Goal: Transaction & Acquisition: Purchase product/service

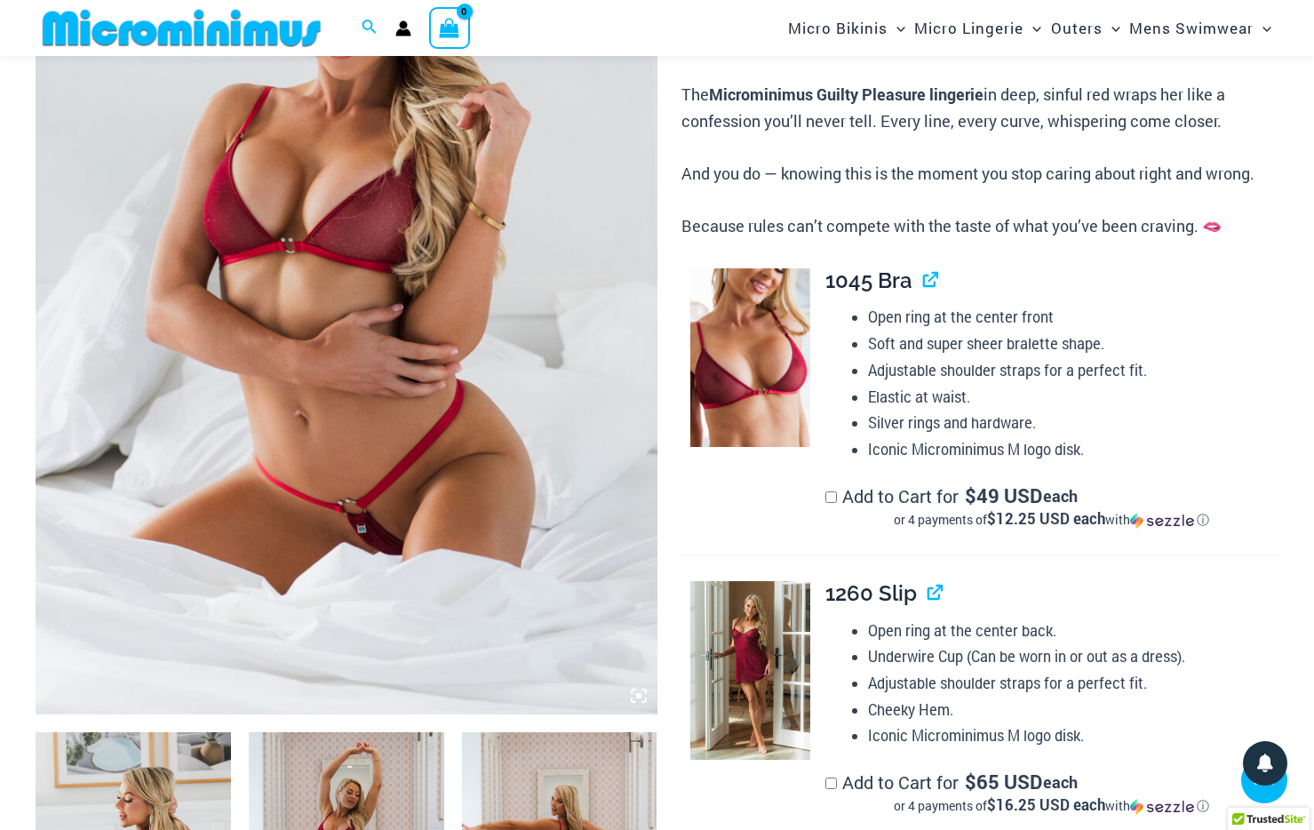
scroll to position [381, 0]
click at [641, 691] on icon at bounding box center [639, 695] width 16 height 16
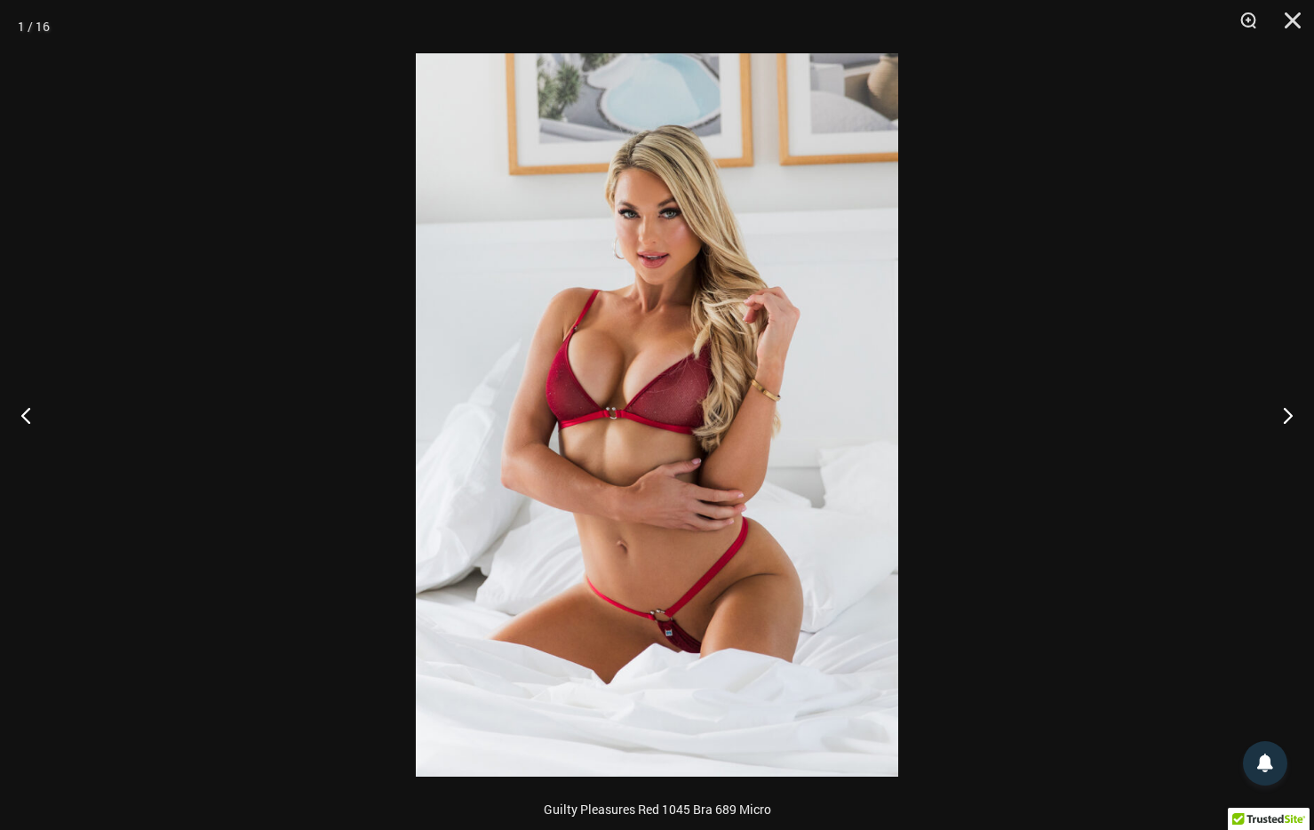
click at [640, 677] on img at bounding box center [657, 414] width 482 height 723
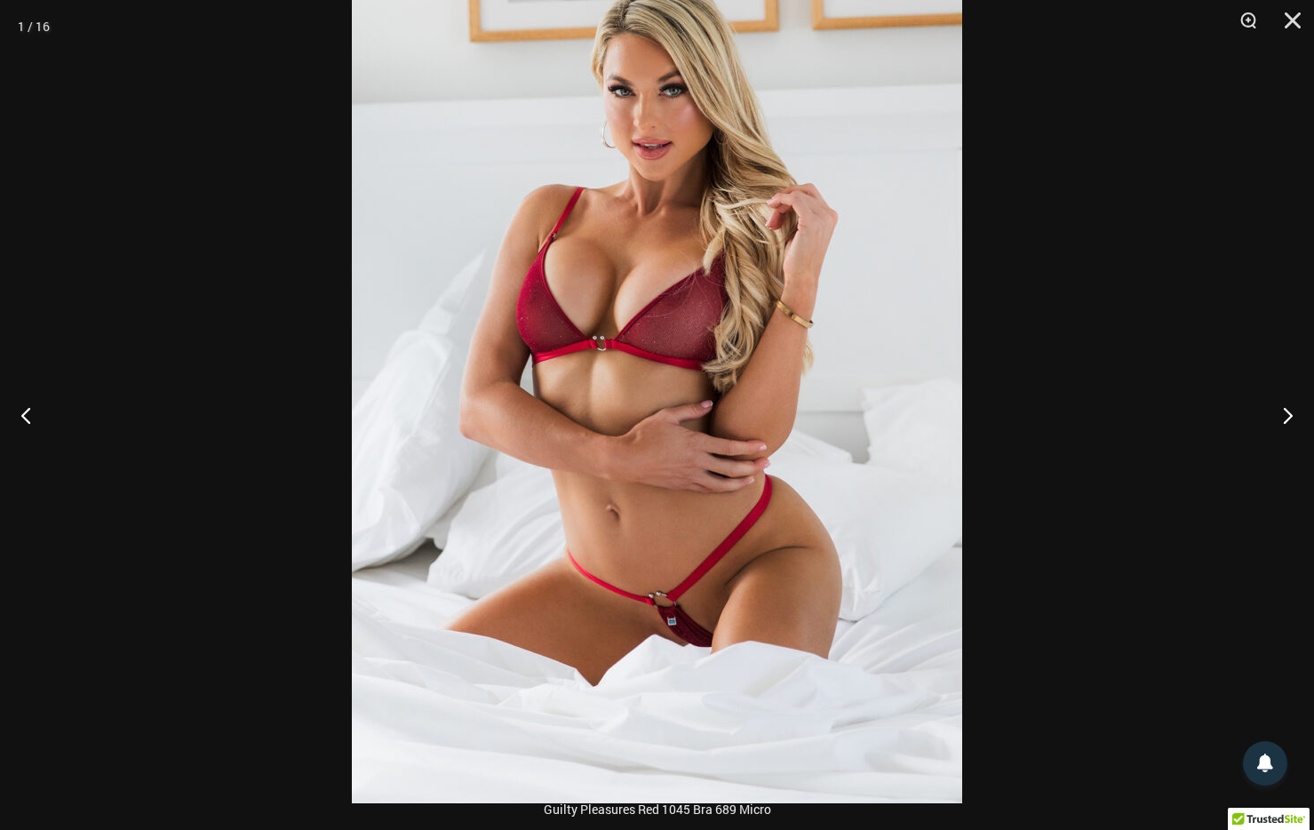
click at [640, 677] on img at bounding box center [657, 345] width 610 height 915
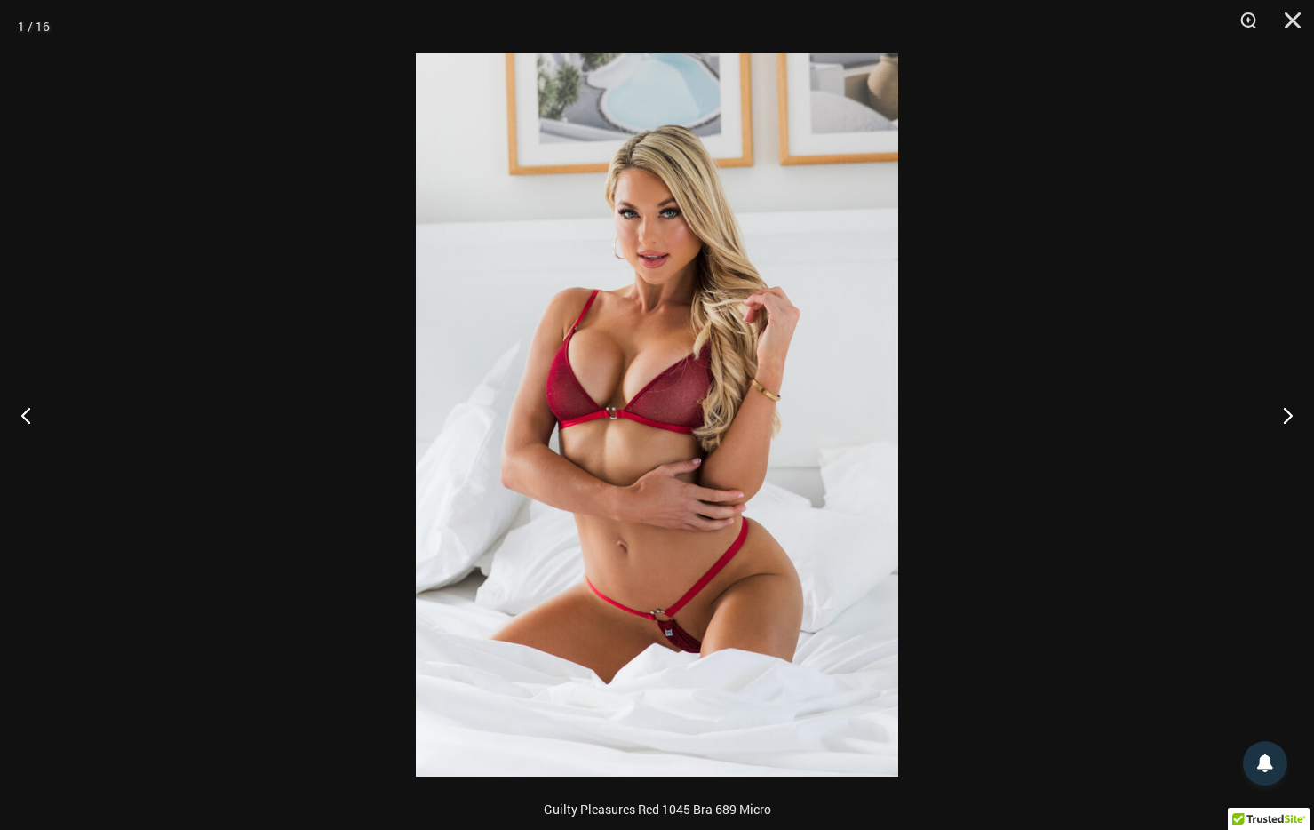
click at [640, 677] on img at bounding box center [657, 414] width 482 height 723
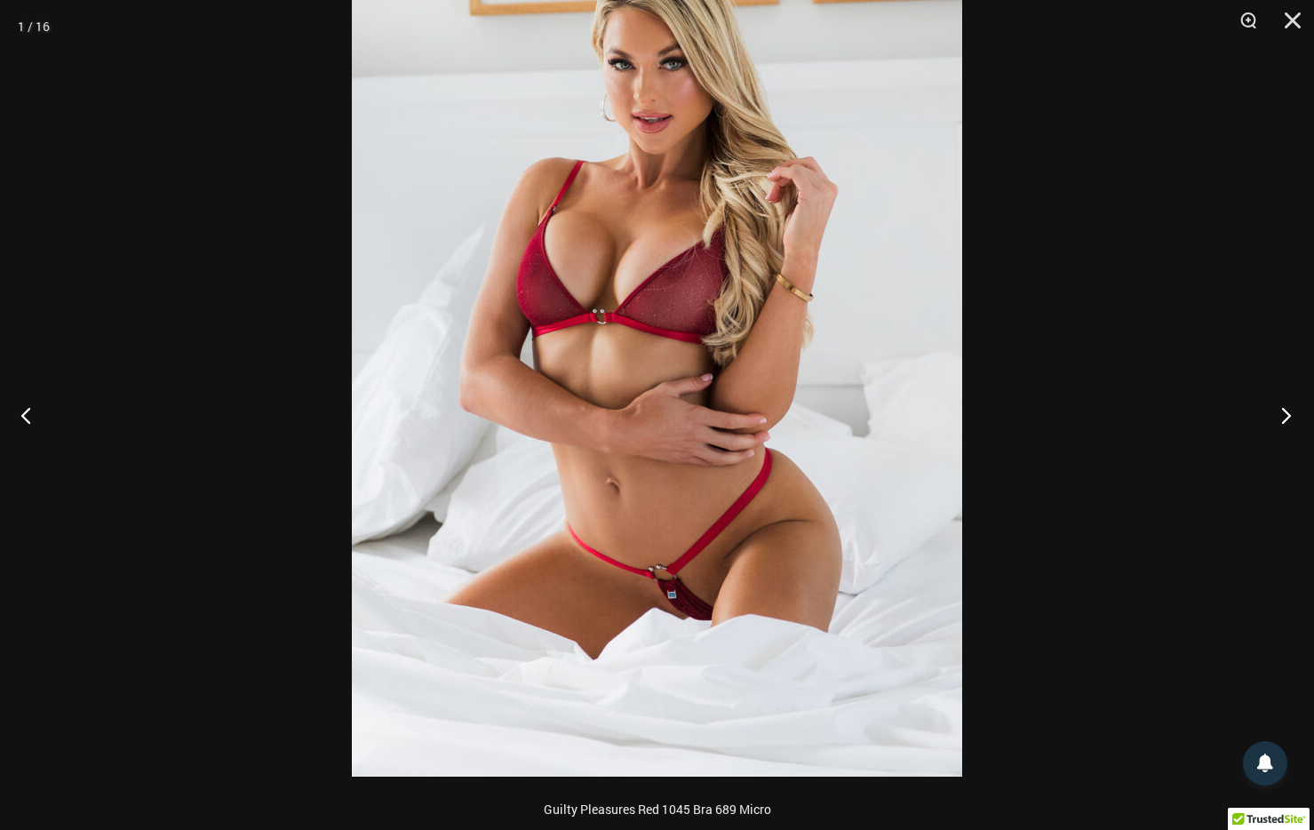
click at [1290, 416] on button "Next" at bounding box center [1281, 415] width 67 height 89
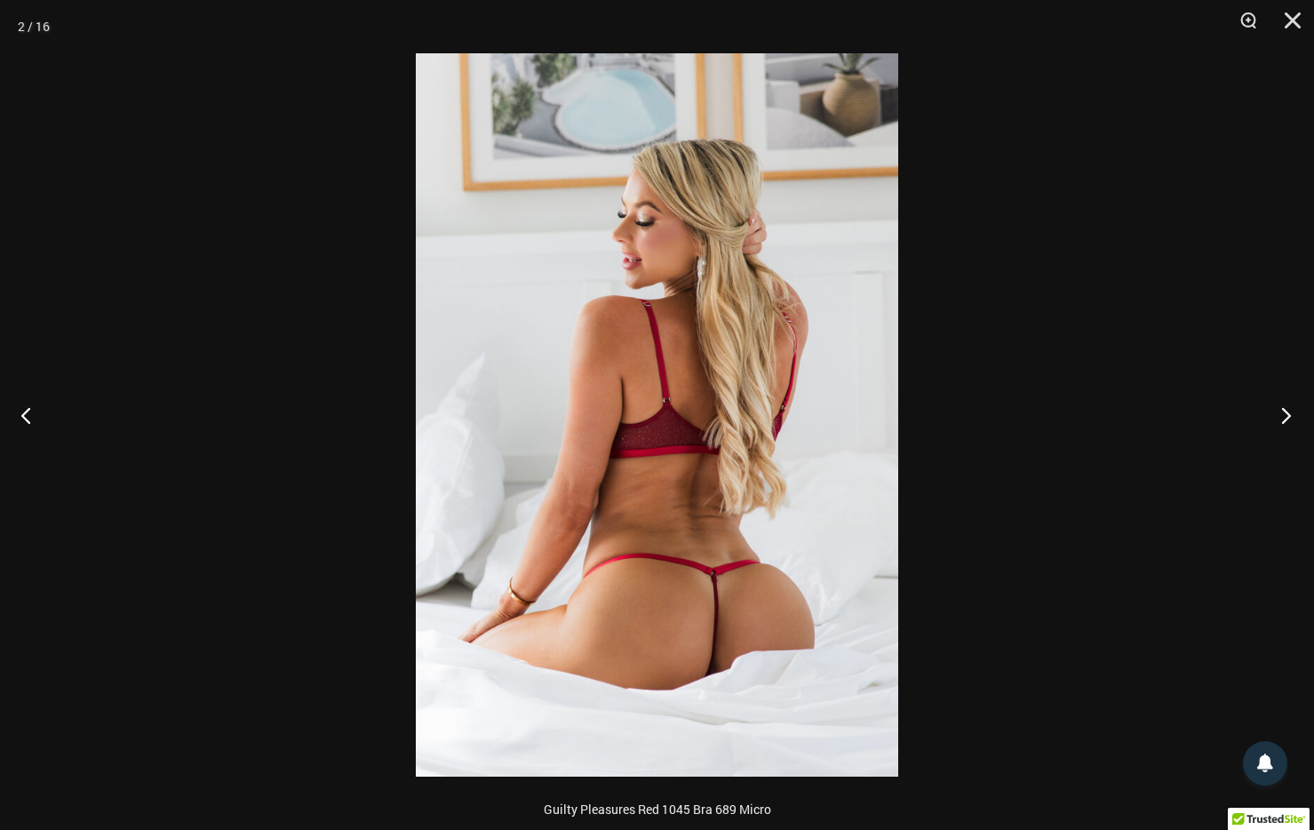
click at [1290, 416] on button "Next" at bounding box center [1281, 415] width 67 height 89
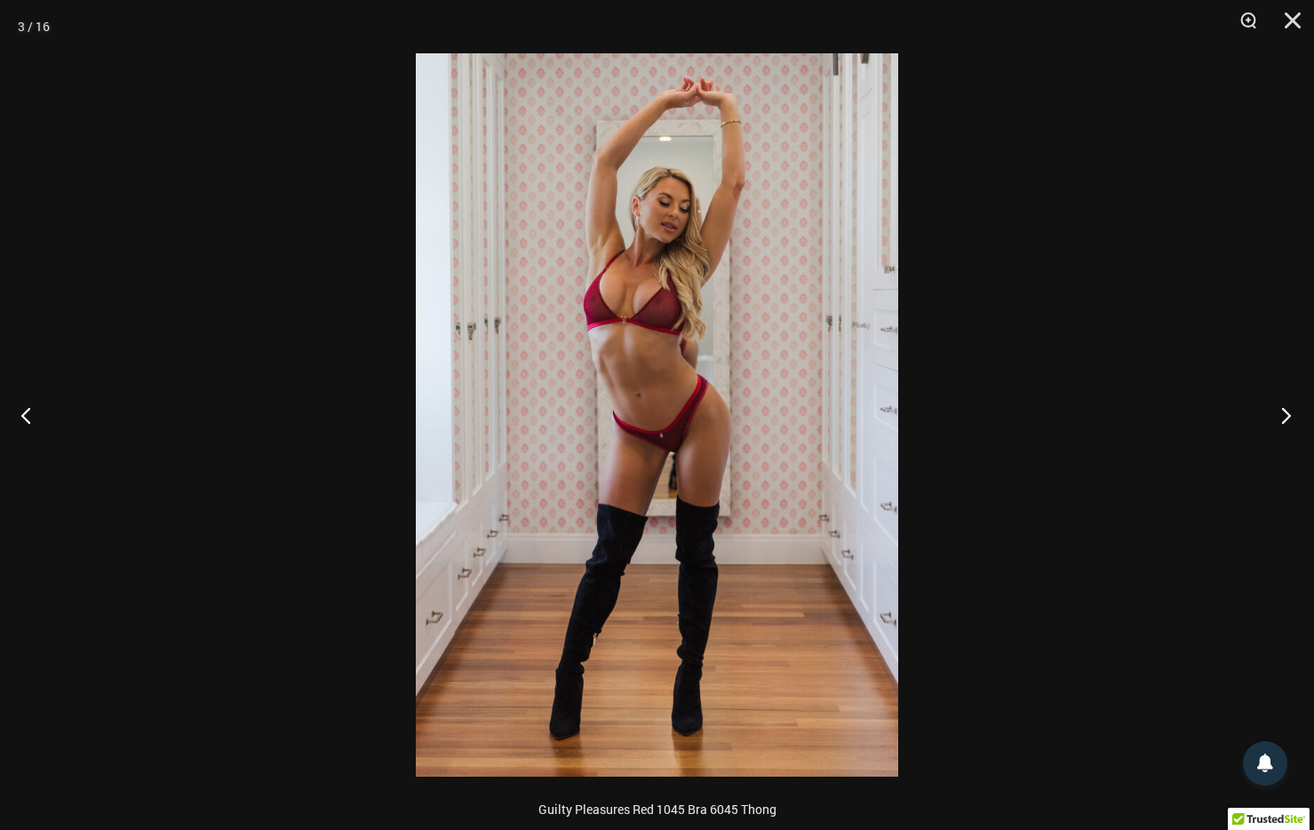
click at [1290, 416] on button "Next" at bounding box center [1281, 415] width 67 height 89
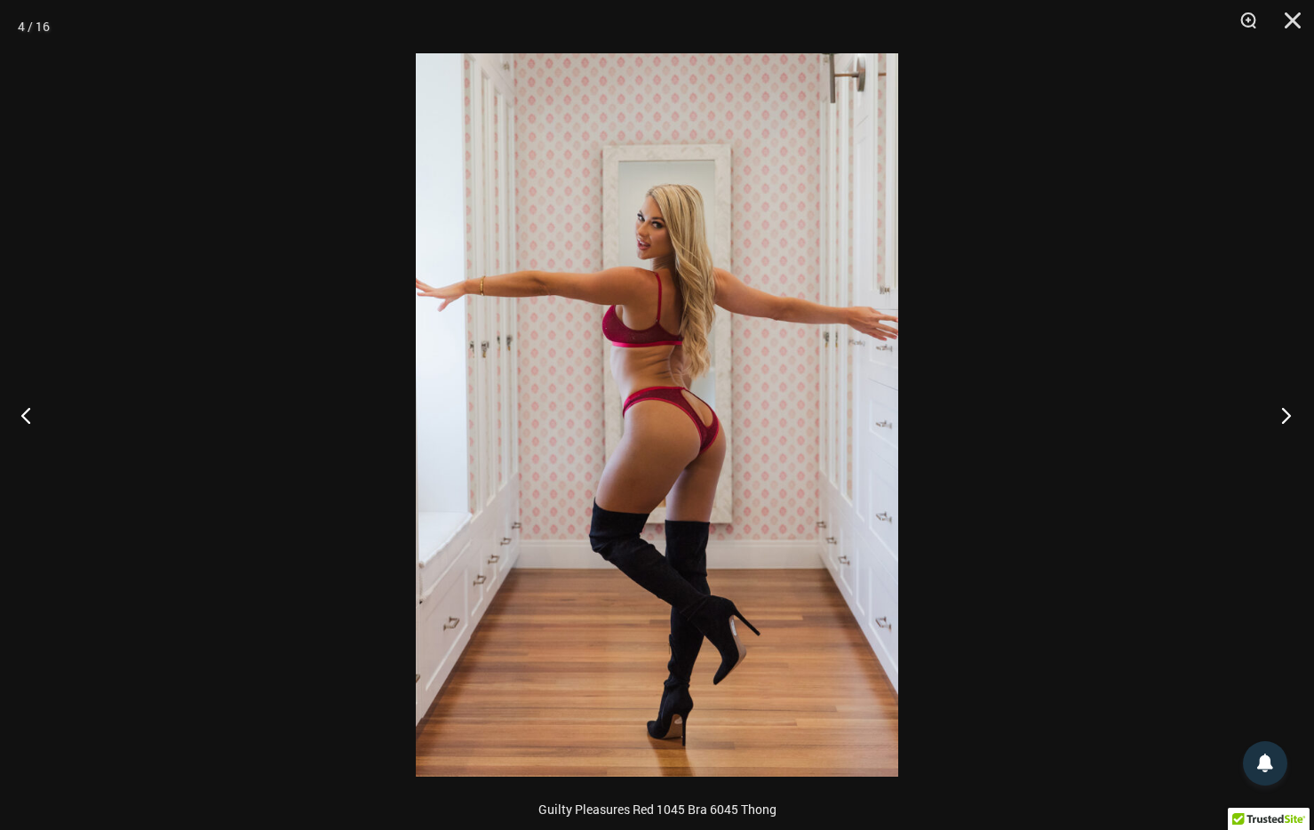
click at [1290, 417] on button "Next" at bounding box center [1281, 415] width 67 height 89
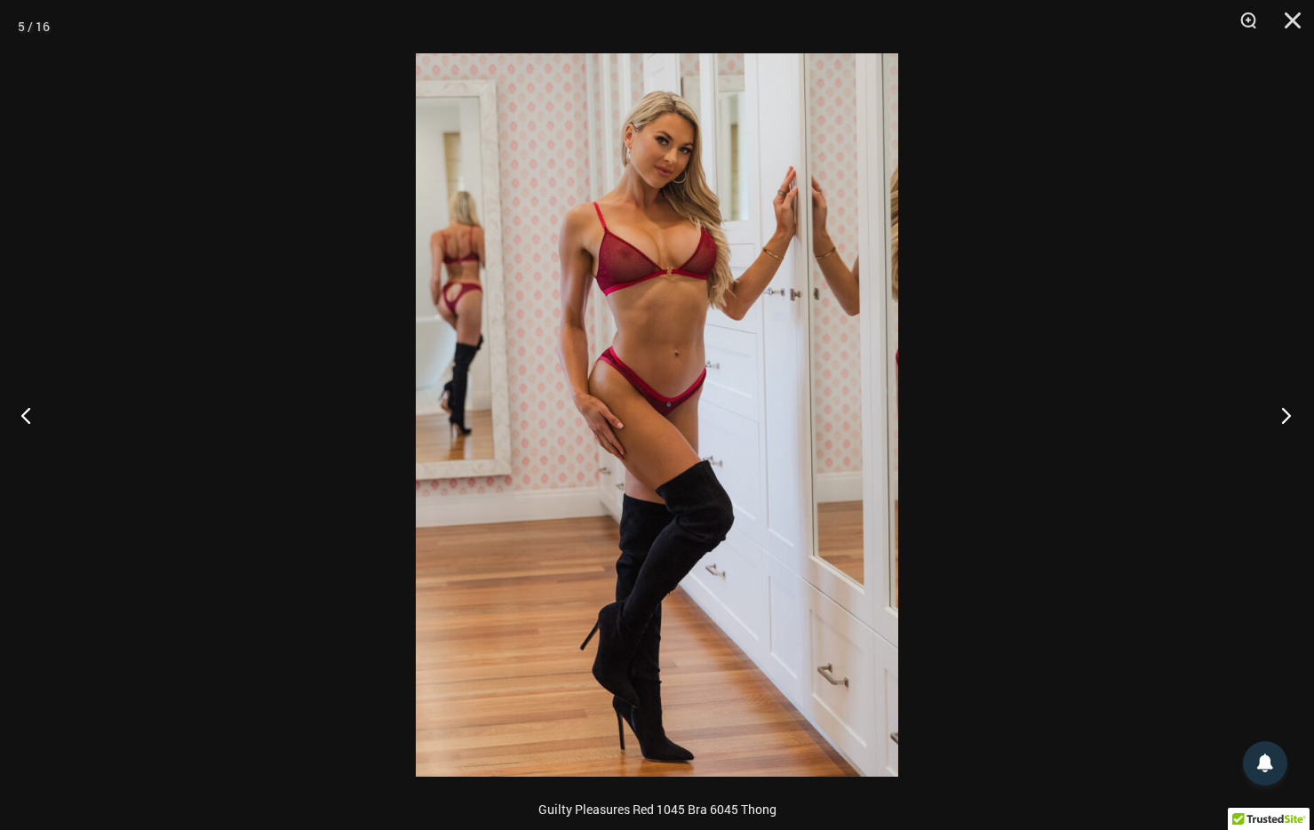
click at [1290, 417] on button "Next" at bounding box center [1281, 415] width 67 height 89
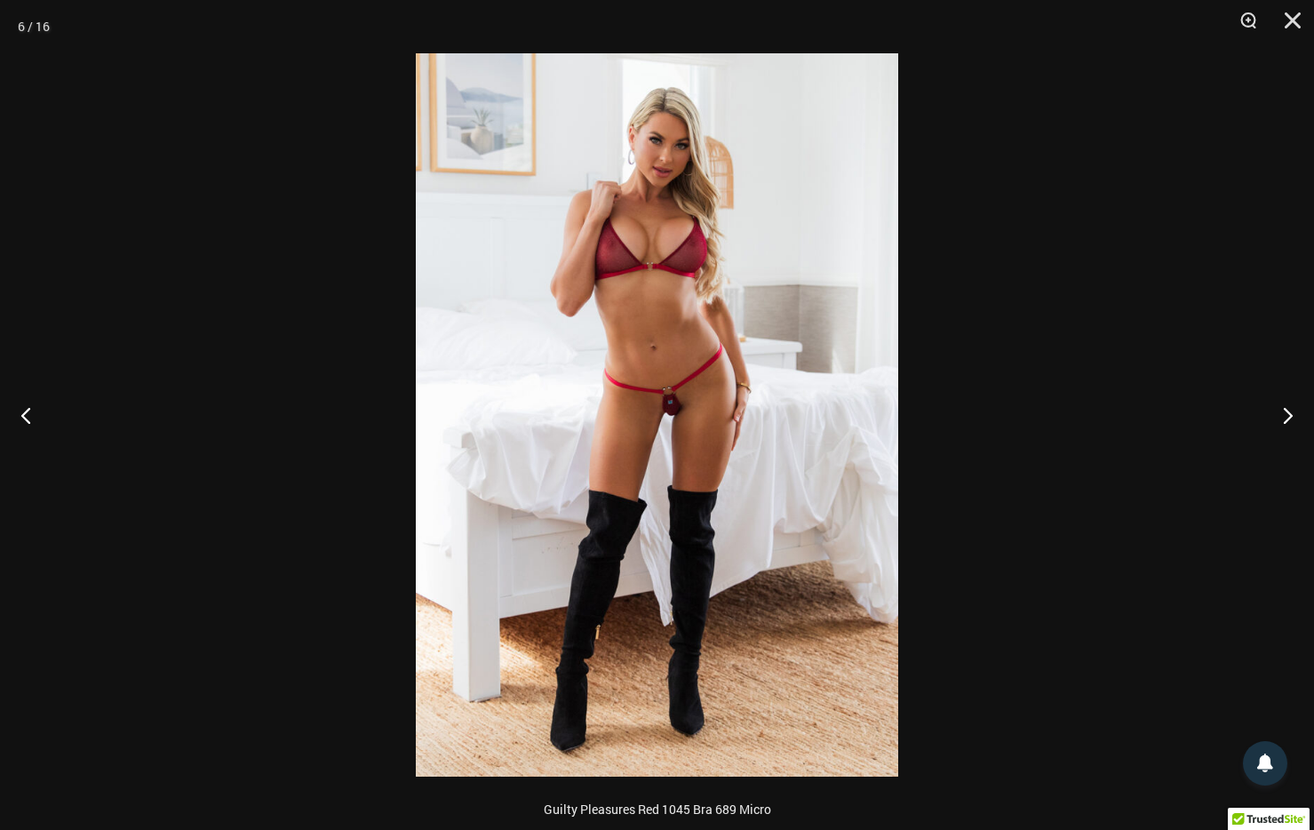
click at [682, 435] on img at bounding box center [657, 414] width 482 height 723
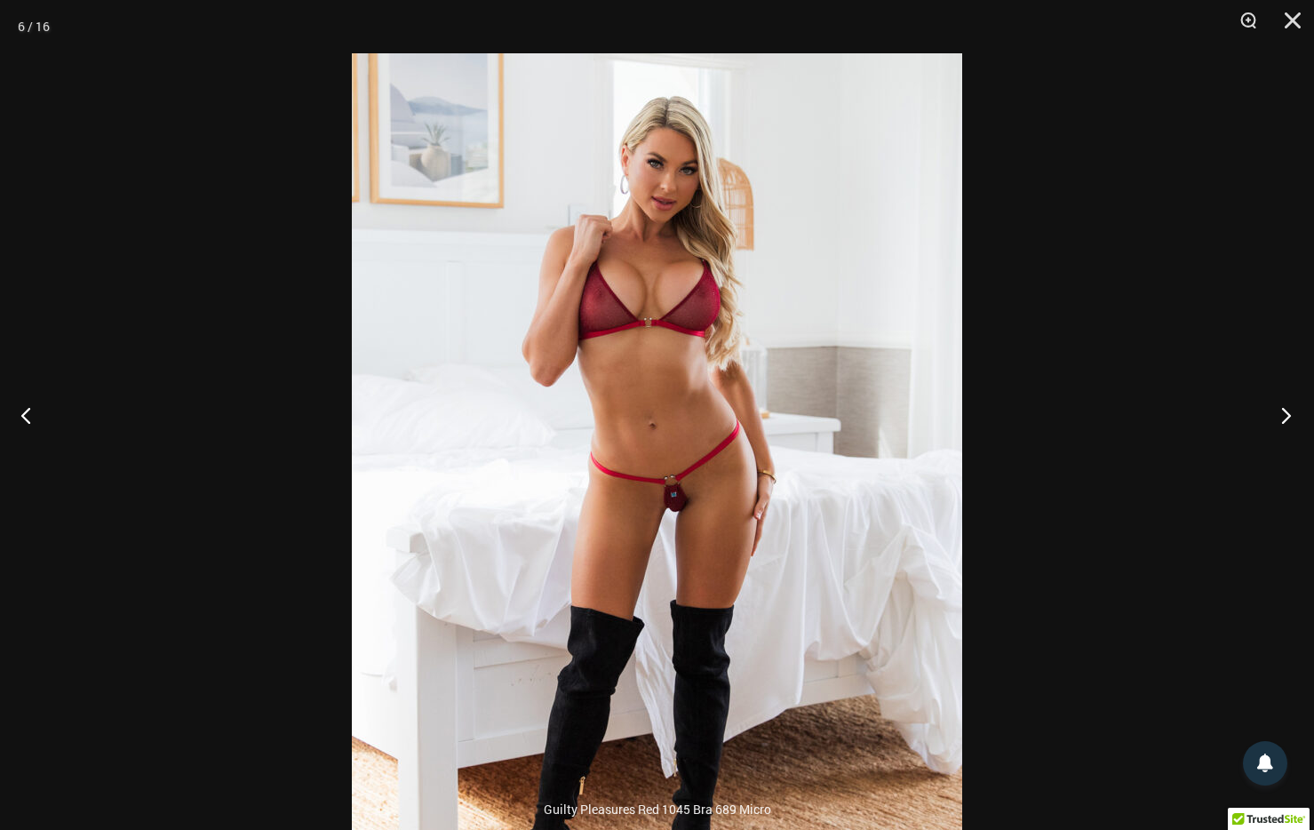
click at [1290, 414] on button "Next" at bounding box center [1281, 415] width 67 height 89
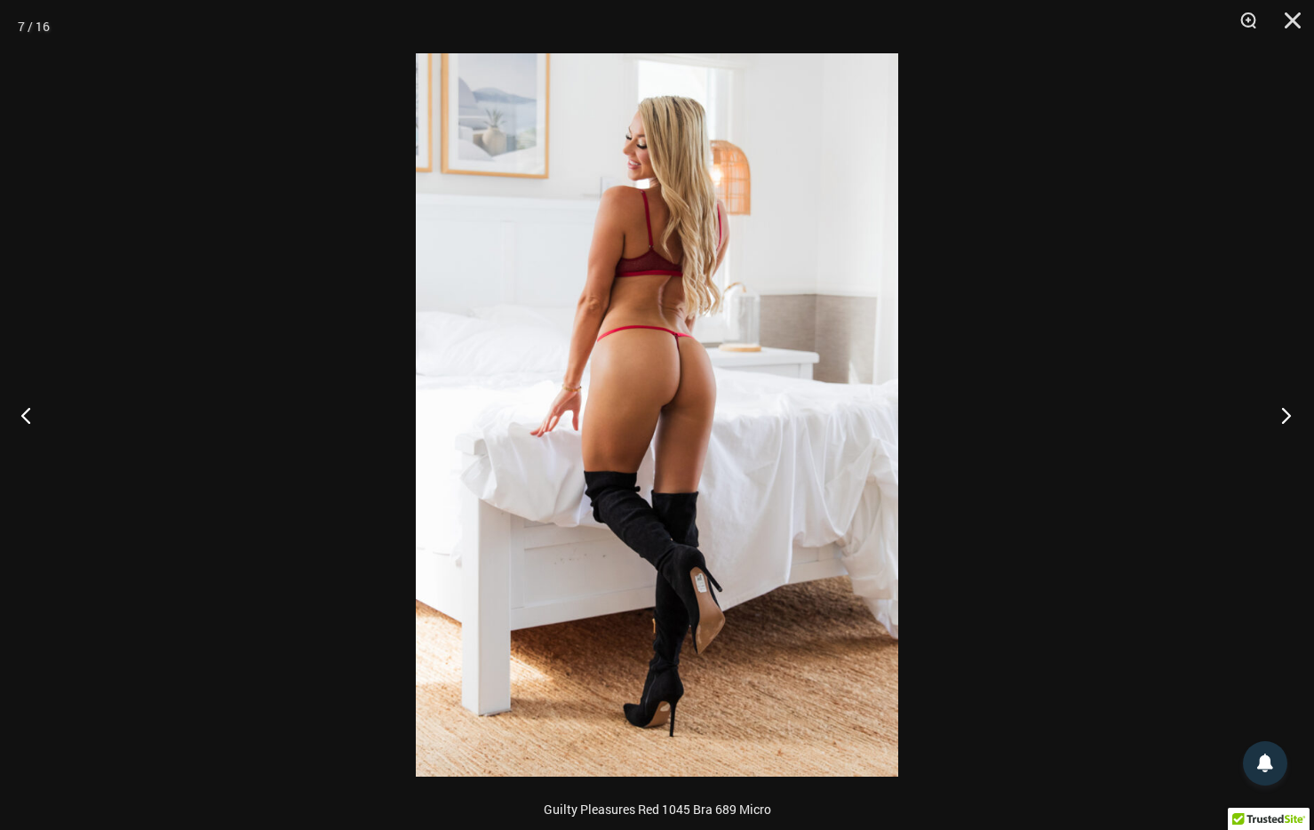
click at [1290, 414] on button "Next" at bounding box center [1281, 415] width 67 height 89
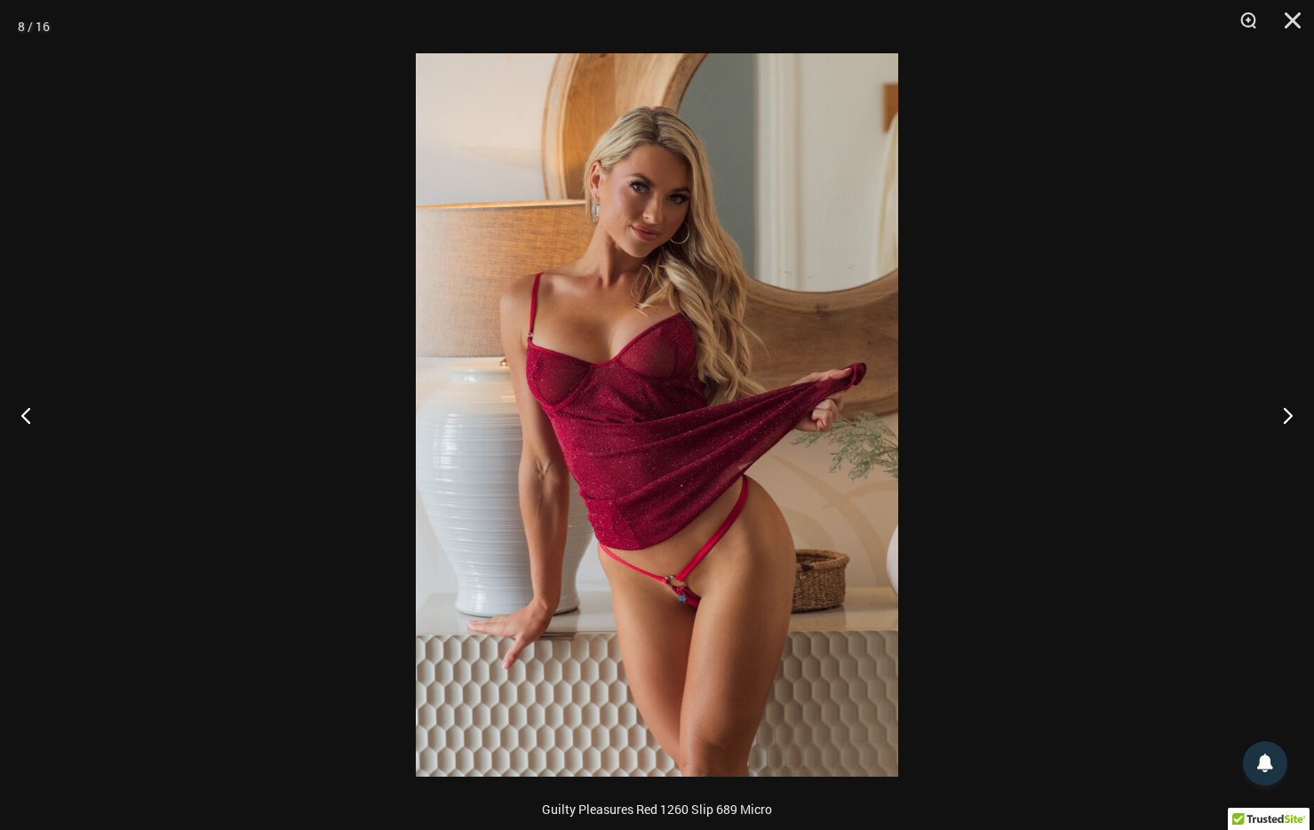
click at [716, 600] on img at bounding box center [657, 414] width 482 height 723
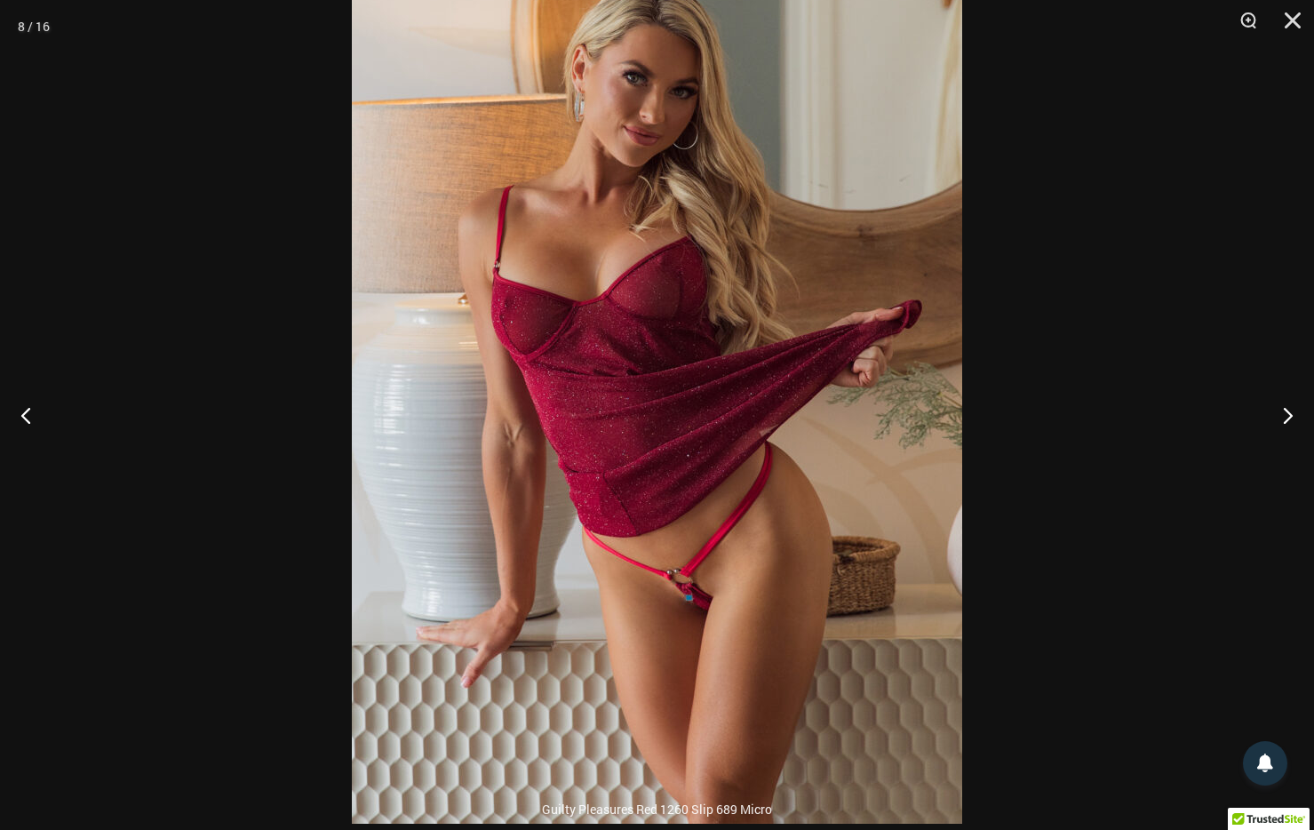
click at [716, 601] on img at bounding box center [657, 365] width 610 height 915
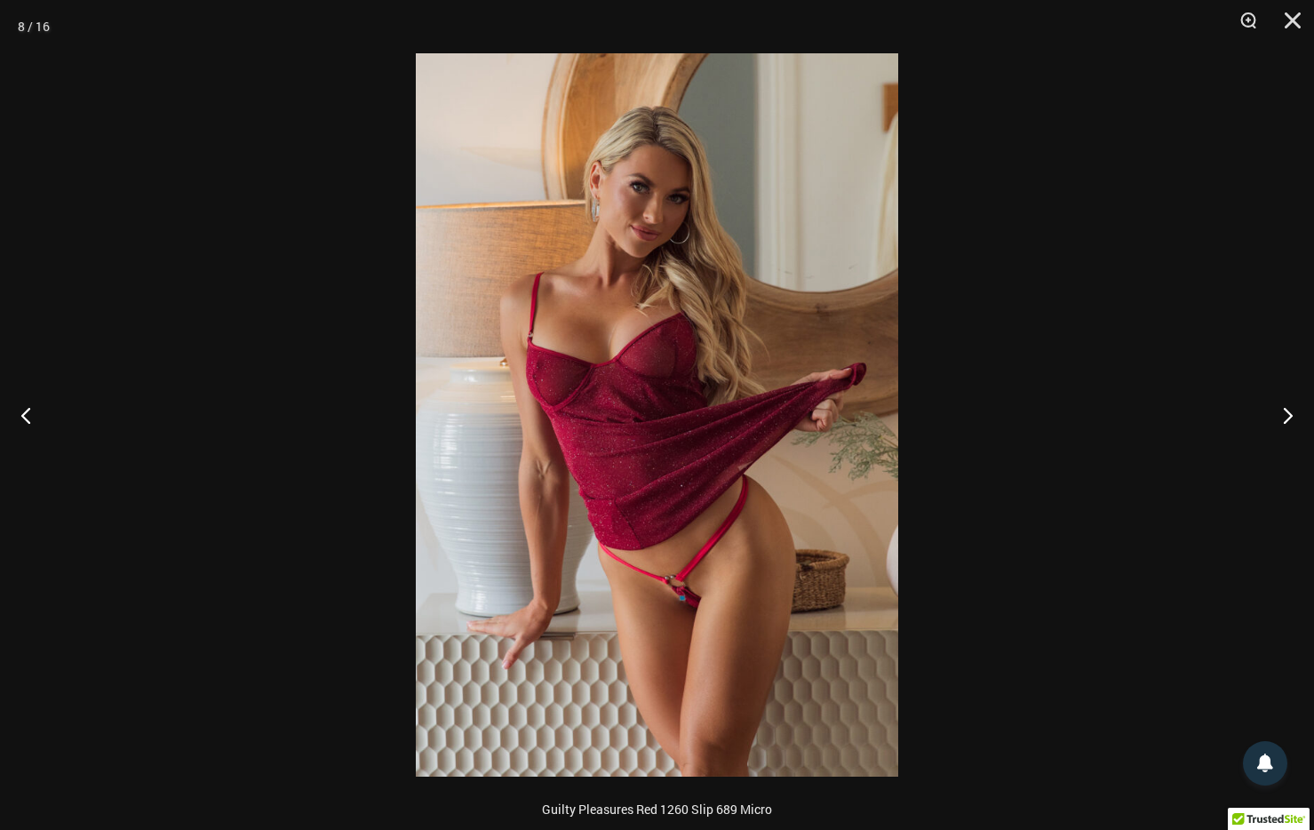
click at [716, 601] on img at bounding box center [657, 414] width 482 height 723
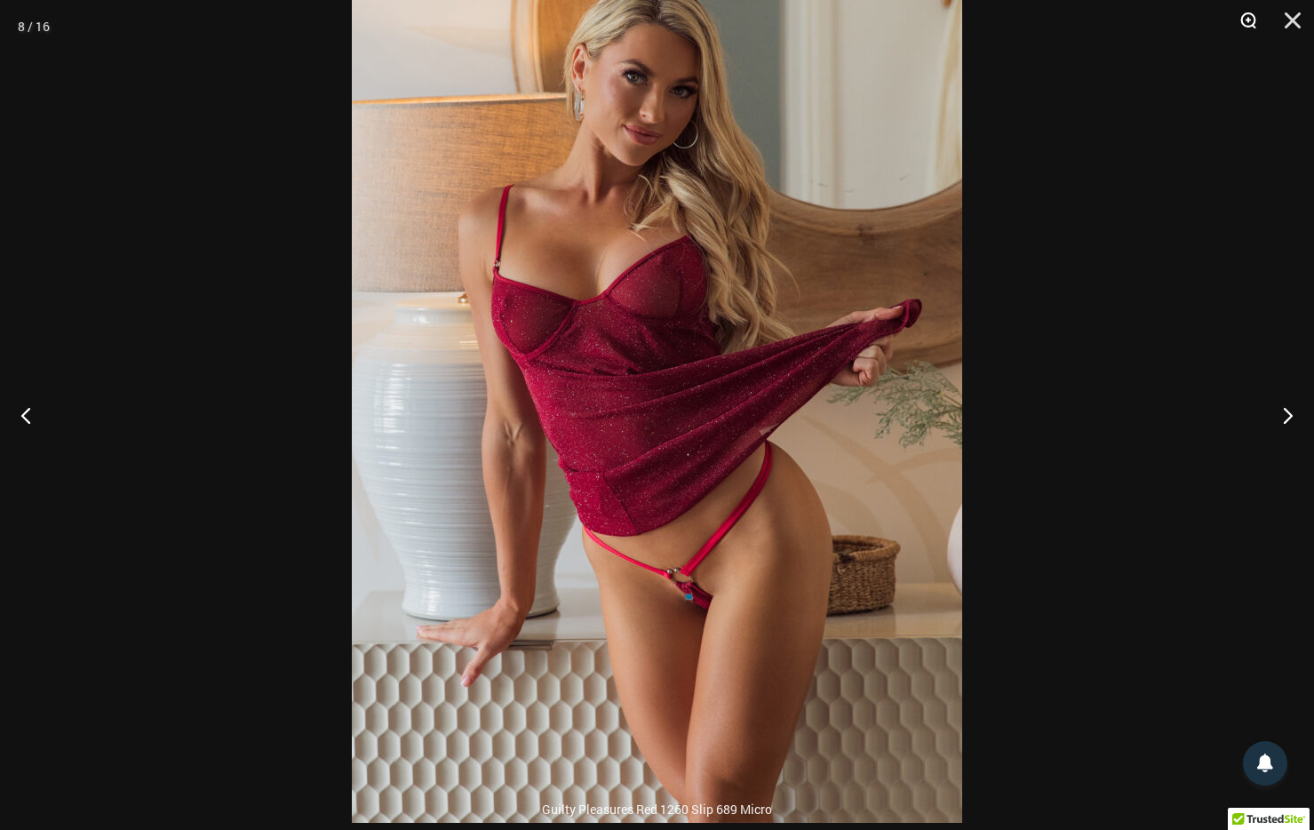
click at [1248, 19] on button "Zoom" at bounding box center [1242, 26] width 44 height 53
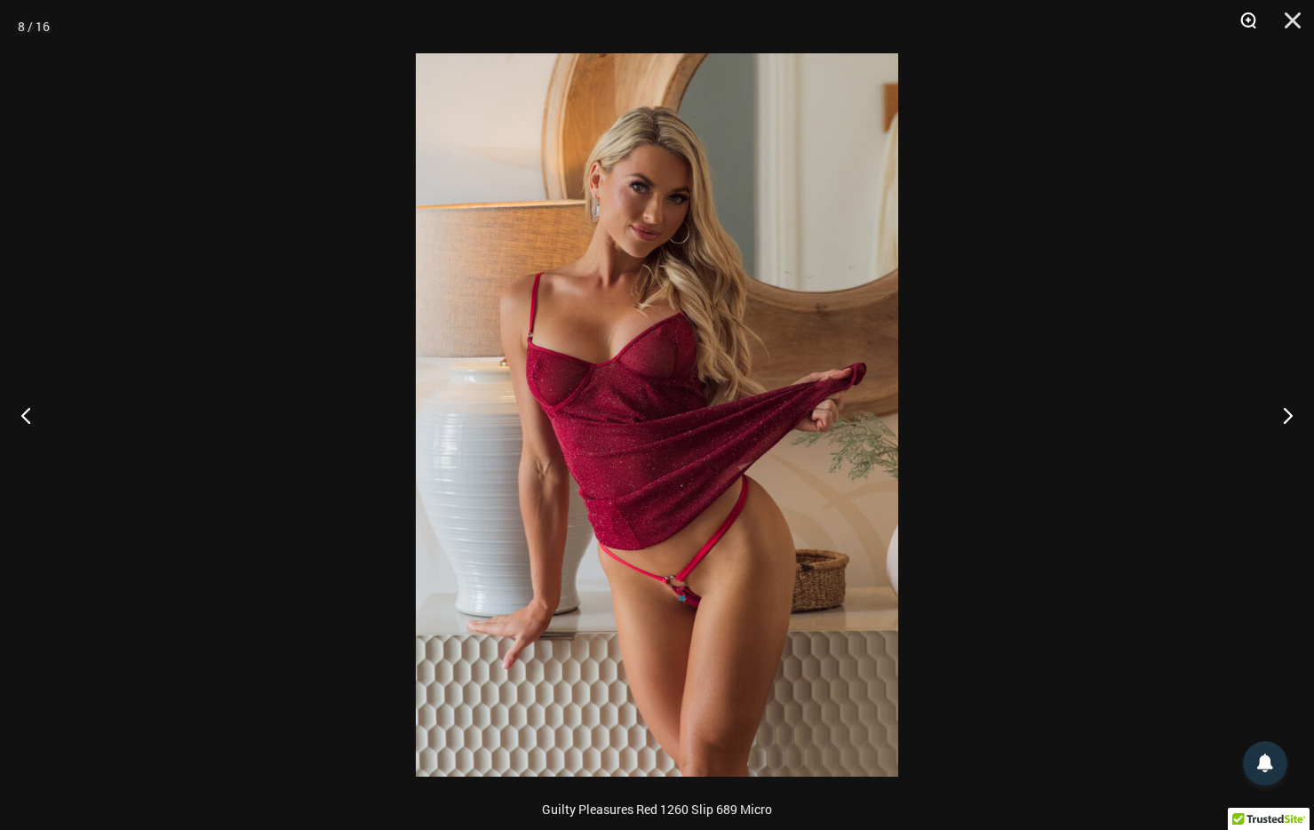
click at [1248, 19] on button "Zoom" at bounding box center [1242, 26] width 44 height 53
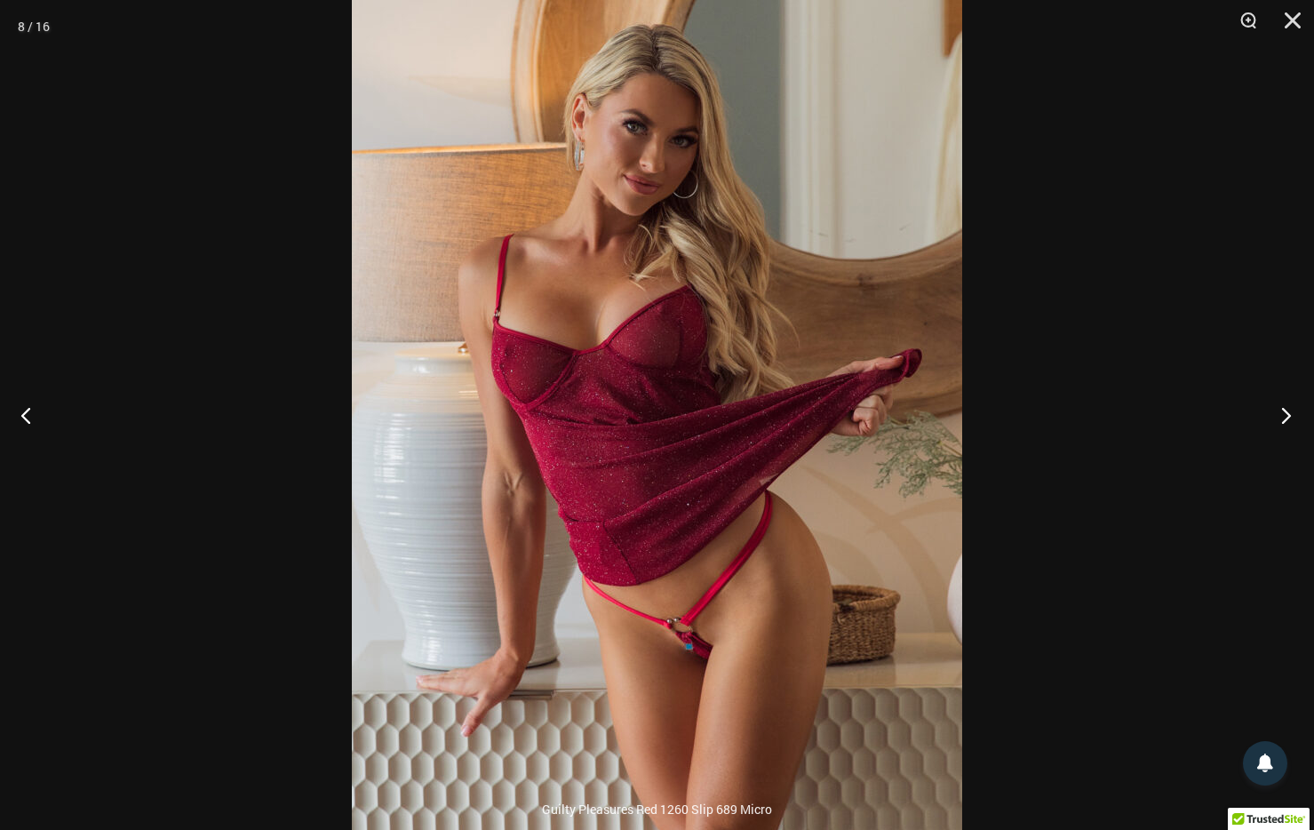
click at [1288, 416] on button "Next" at bounding box center [1281, 415] width 67 height 89
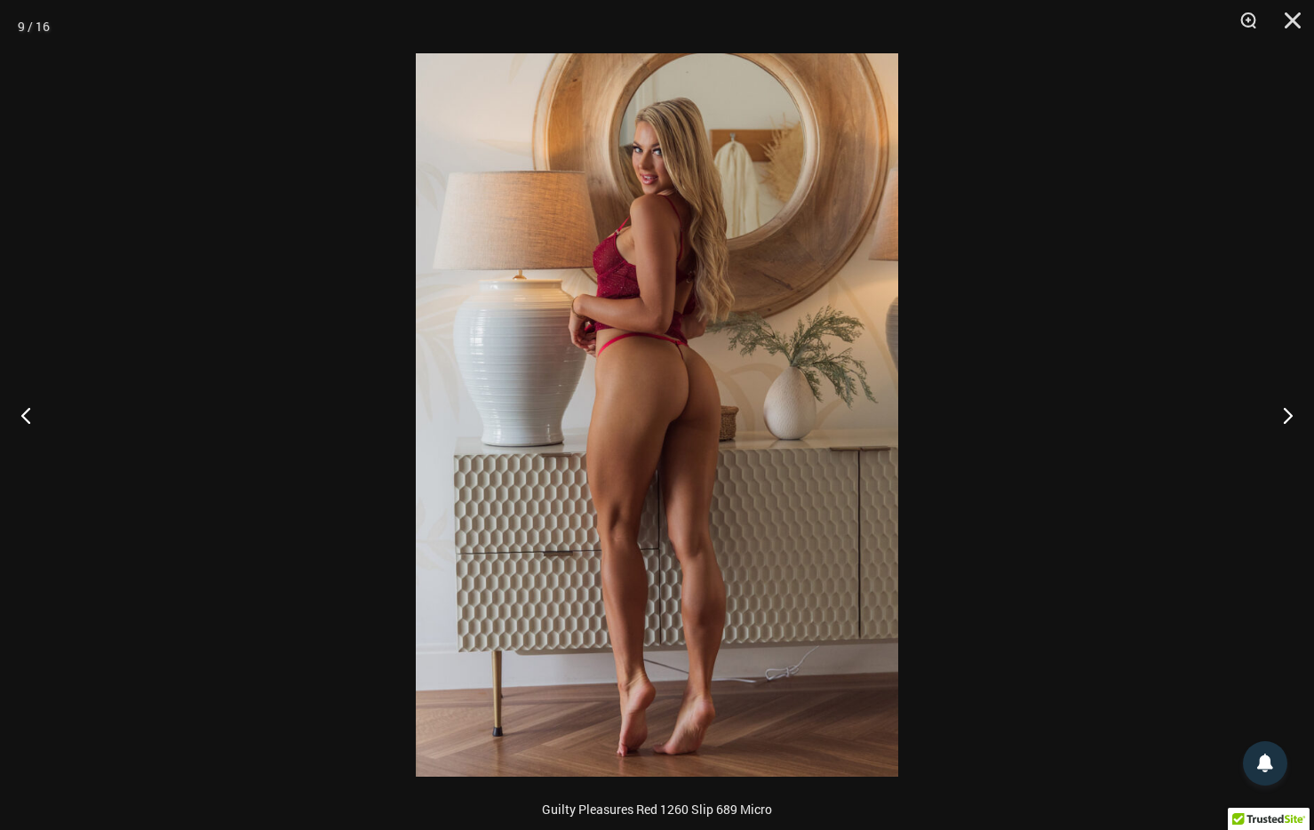
click at [687, 409] on img at bounding box center [657, 414] width 482 height 723
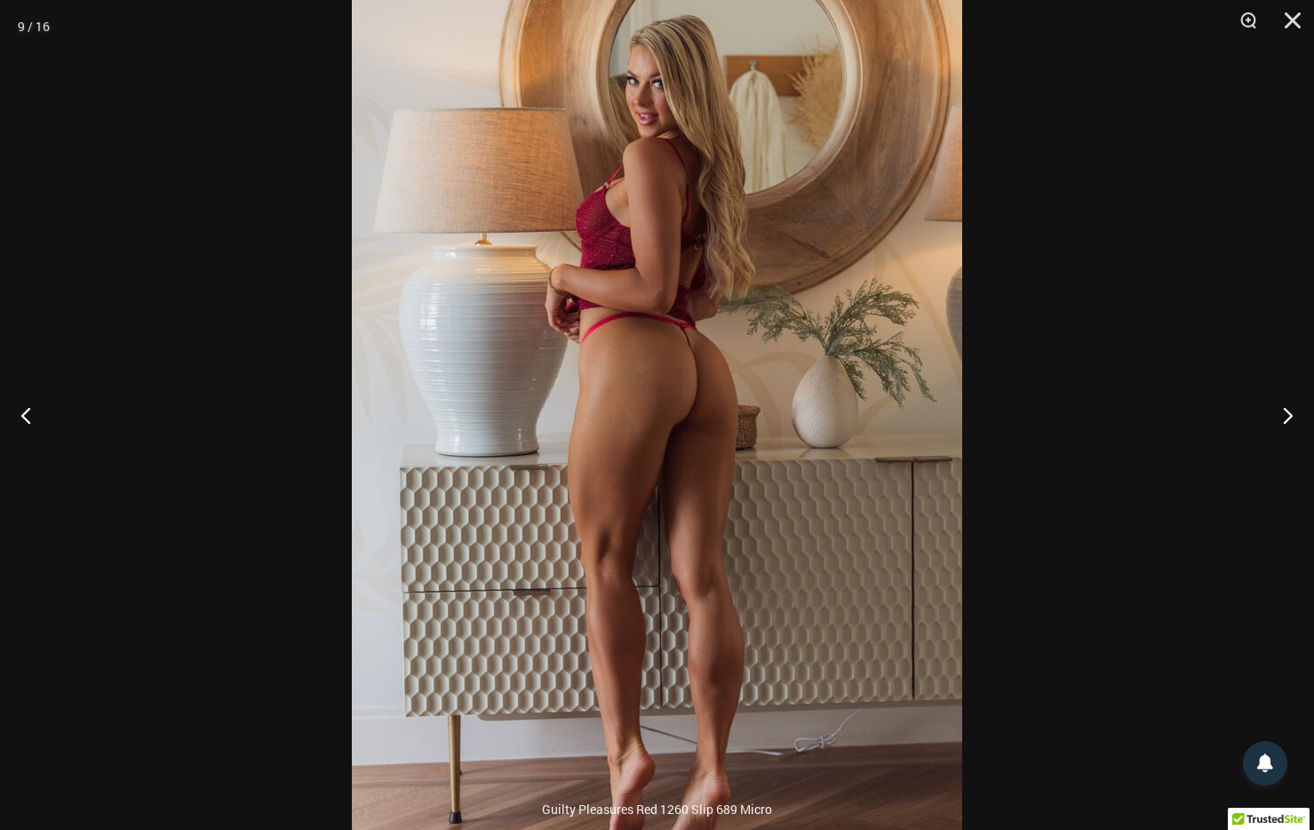
click at [687, 409] on img at bounding box center [657, 416] width 610 height 915
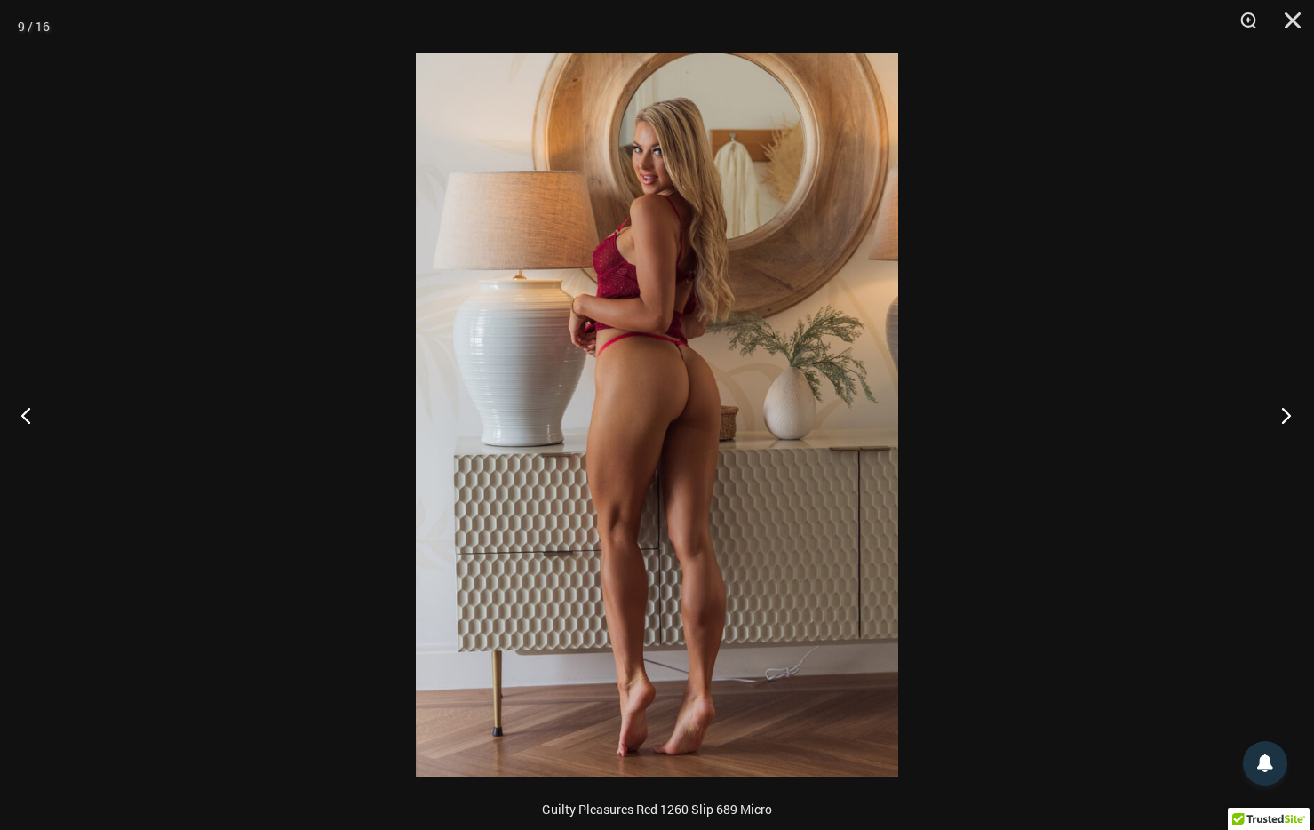
click at [1286, 417] on button "Next" at bounding box center [1281, 415] width 67 height 89
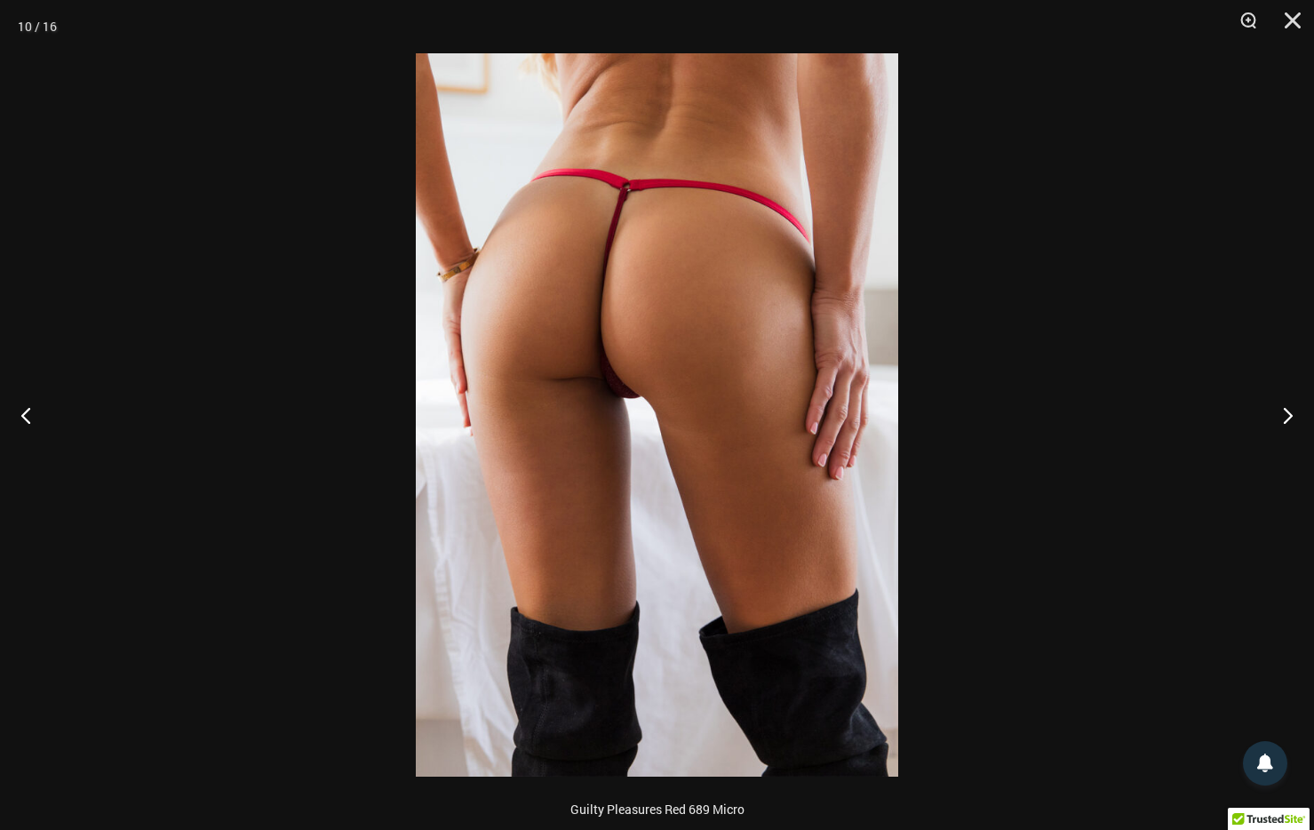
click at [763, 507] on img at bounding box center [657, 414] width 482 height 723
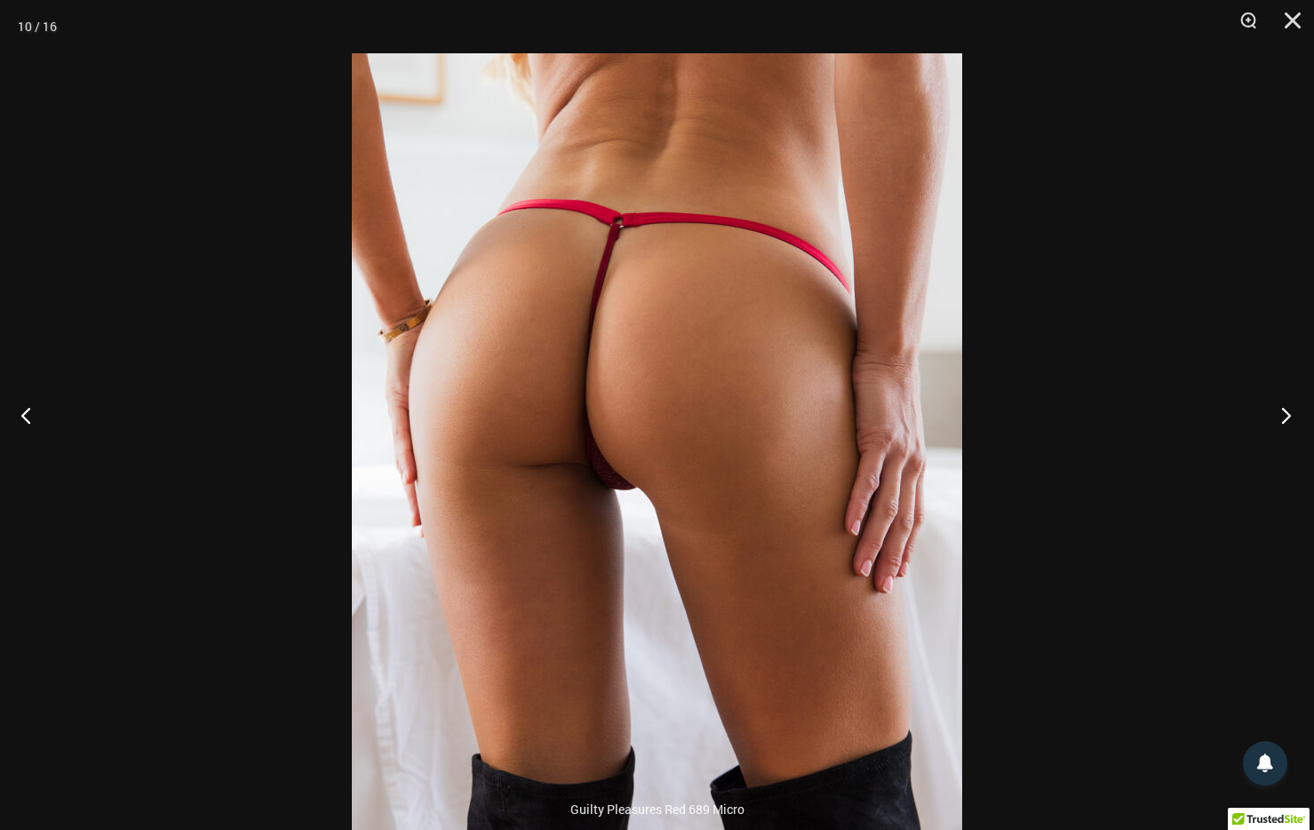
click at [1286, 412] on button "Next" at bounding box center [1281, 415] width 67 height 89
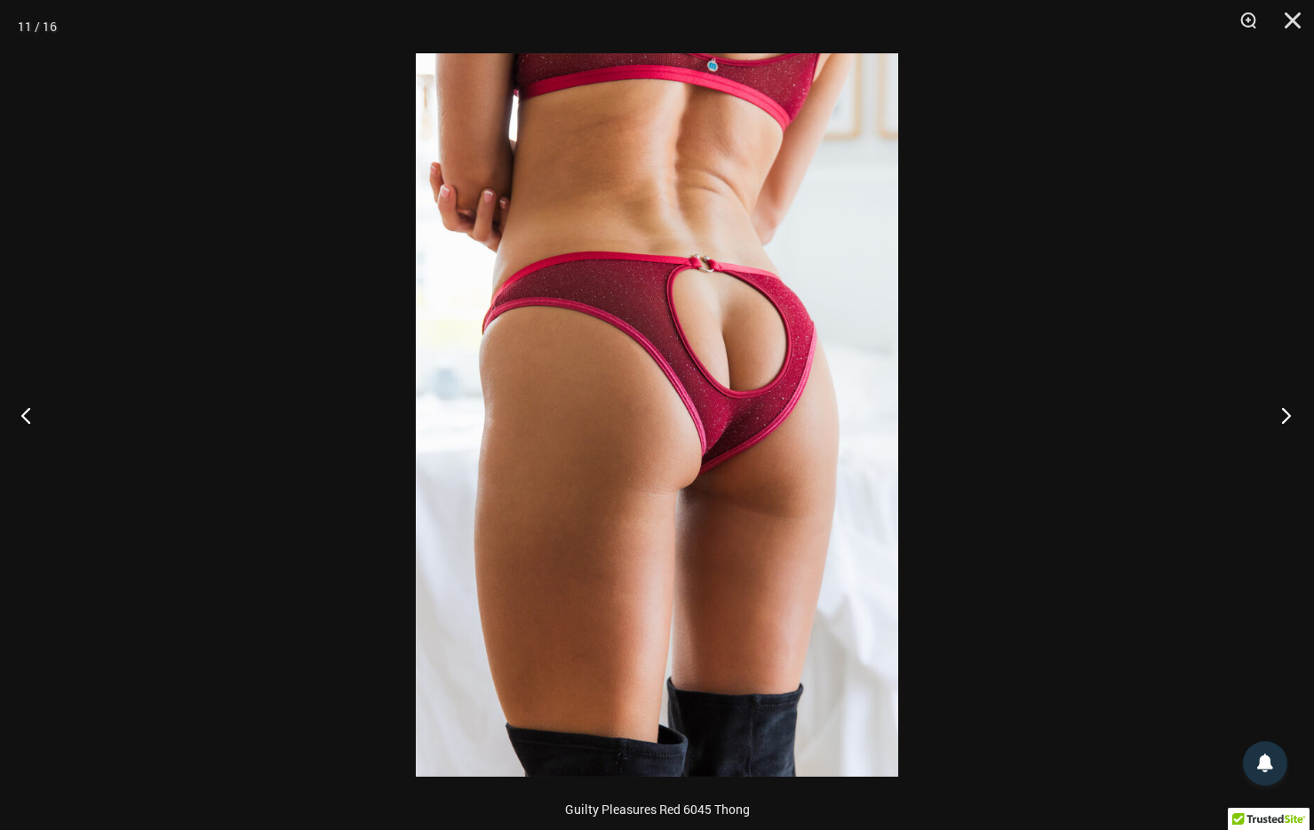
click at [1286, 413] on button "Next" at bounding box center [1281, 415] width 67 height 89
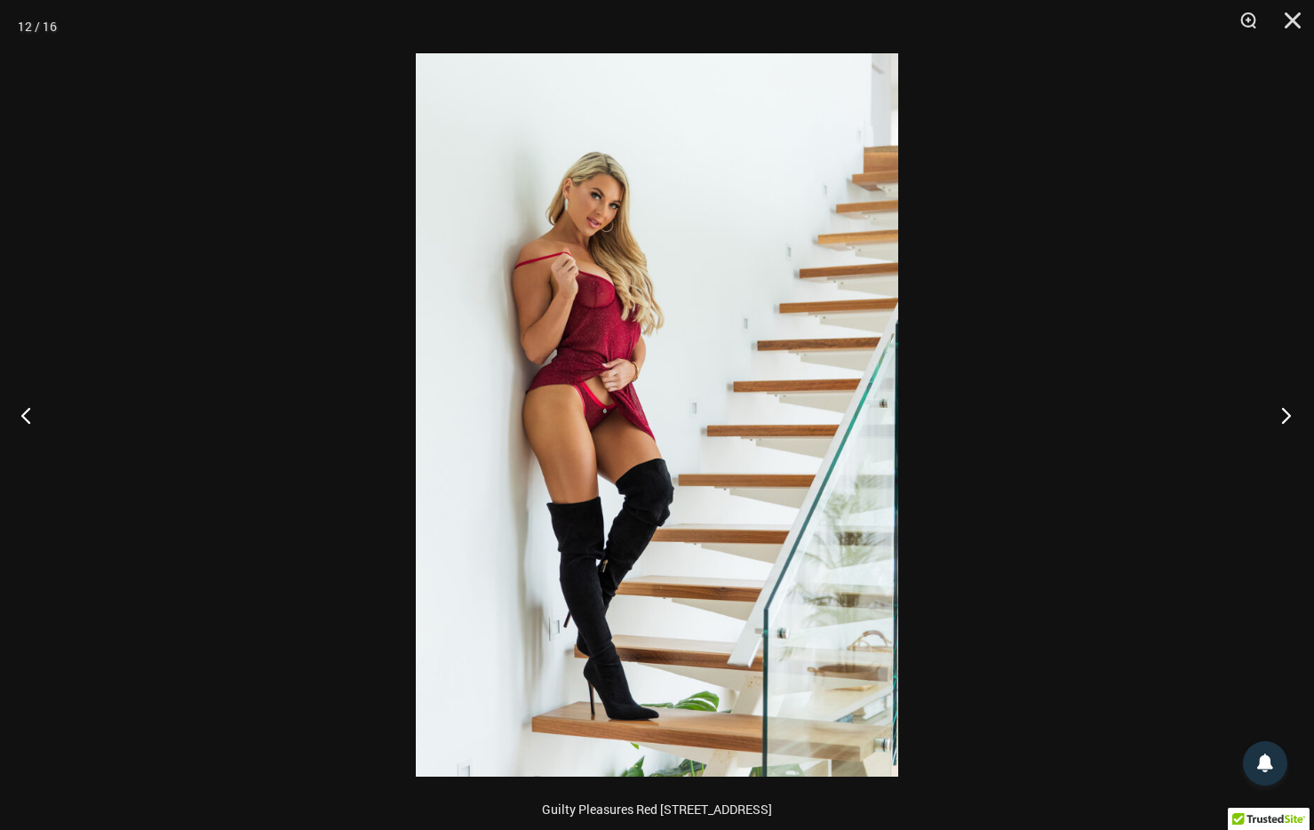
click at [1287, 415] on button "Next" at bounding box center [1281, 415] width 67 height 89
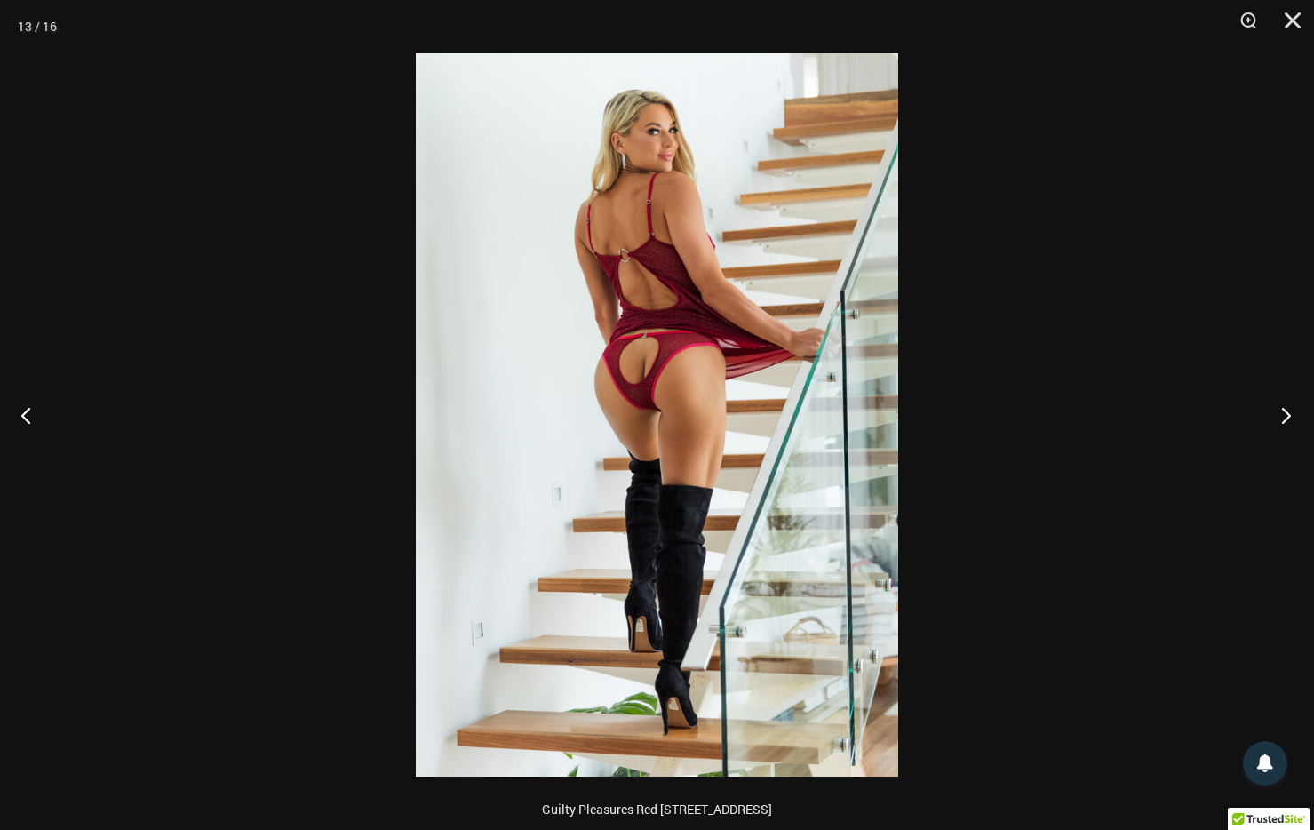
click at [1287, 416] on button "Next" at bounding box center [1281, 415] width 67 height 89
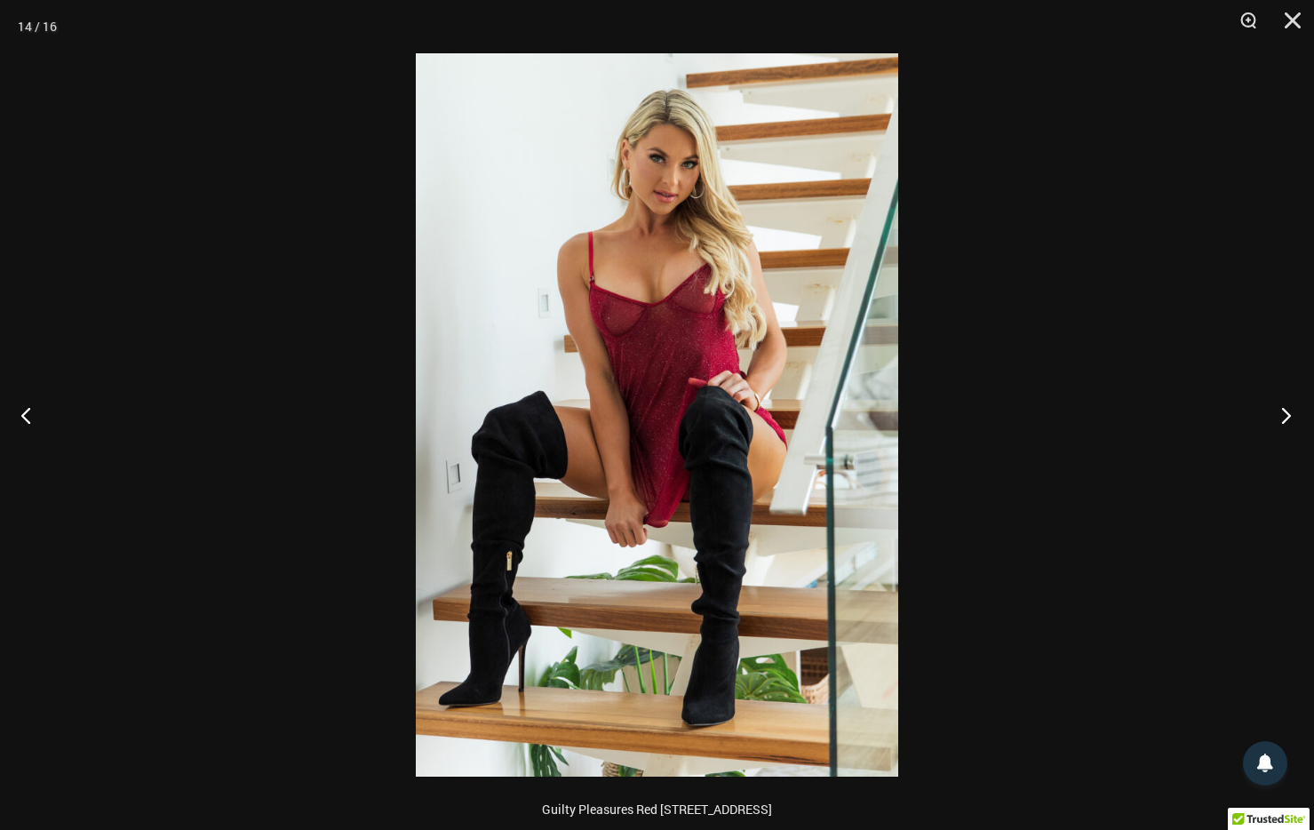
click at [1288, 416] on button "Next" at bounding box center [1281, 415] width 67 height 89
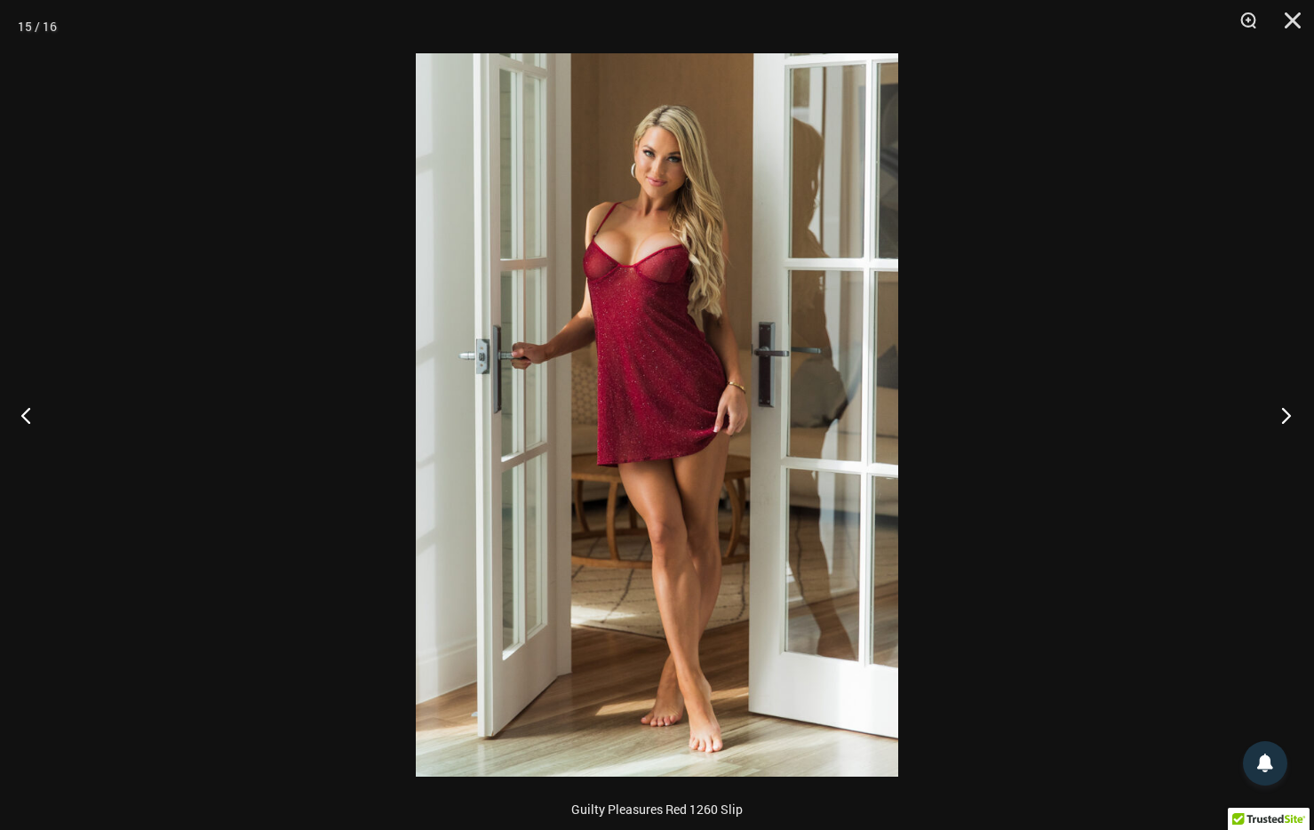
click at [1288, 416] on button "Next" at bounding box center [1281, 415] width 67 height 89
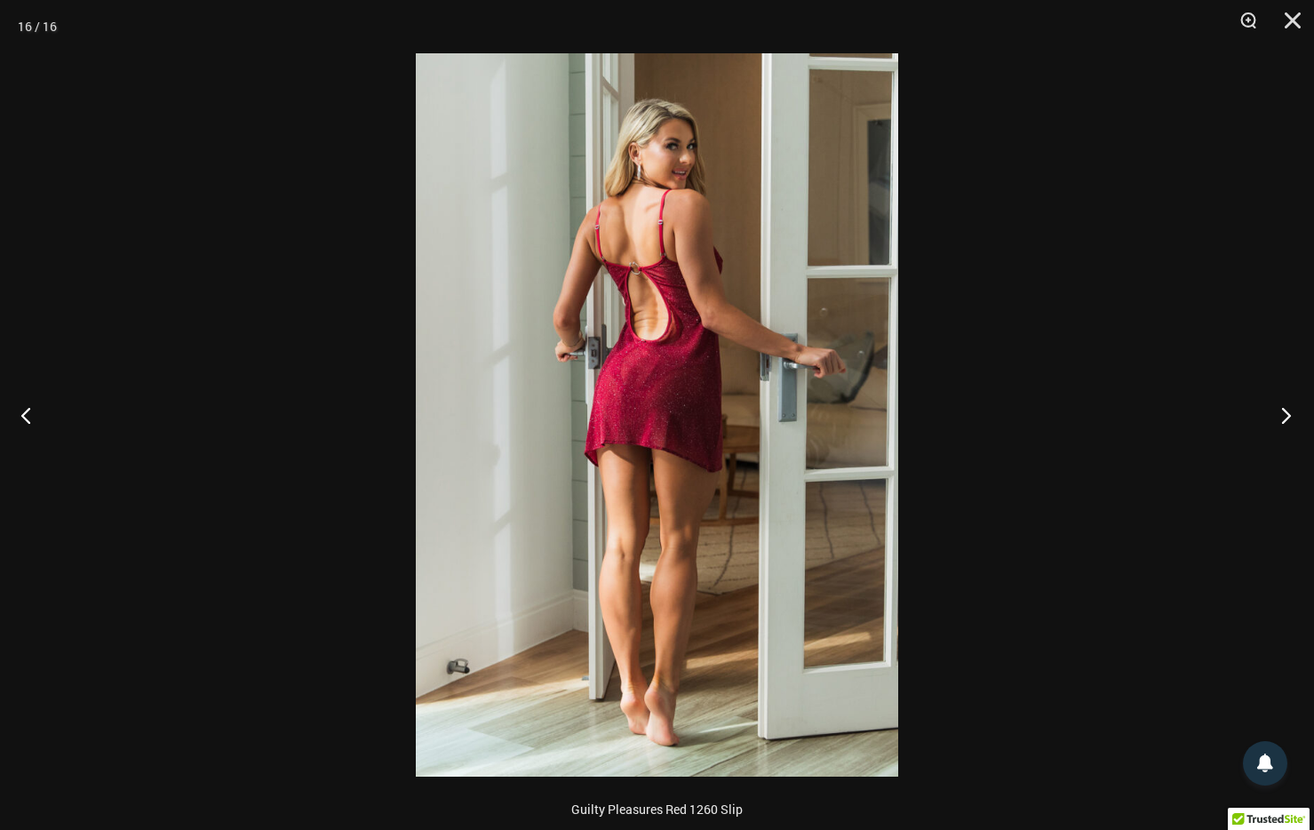
click at [1288, 416] on button "Next" at bounding box center [1281, 415] width 67 height 89
